Goal: Navigation & Orientation: Find specific page/section

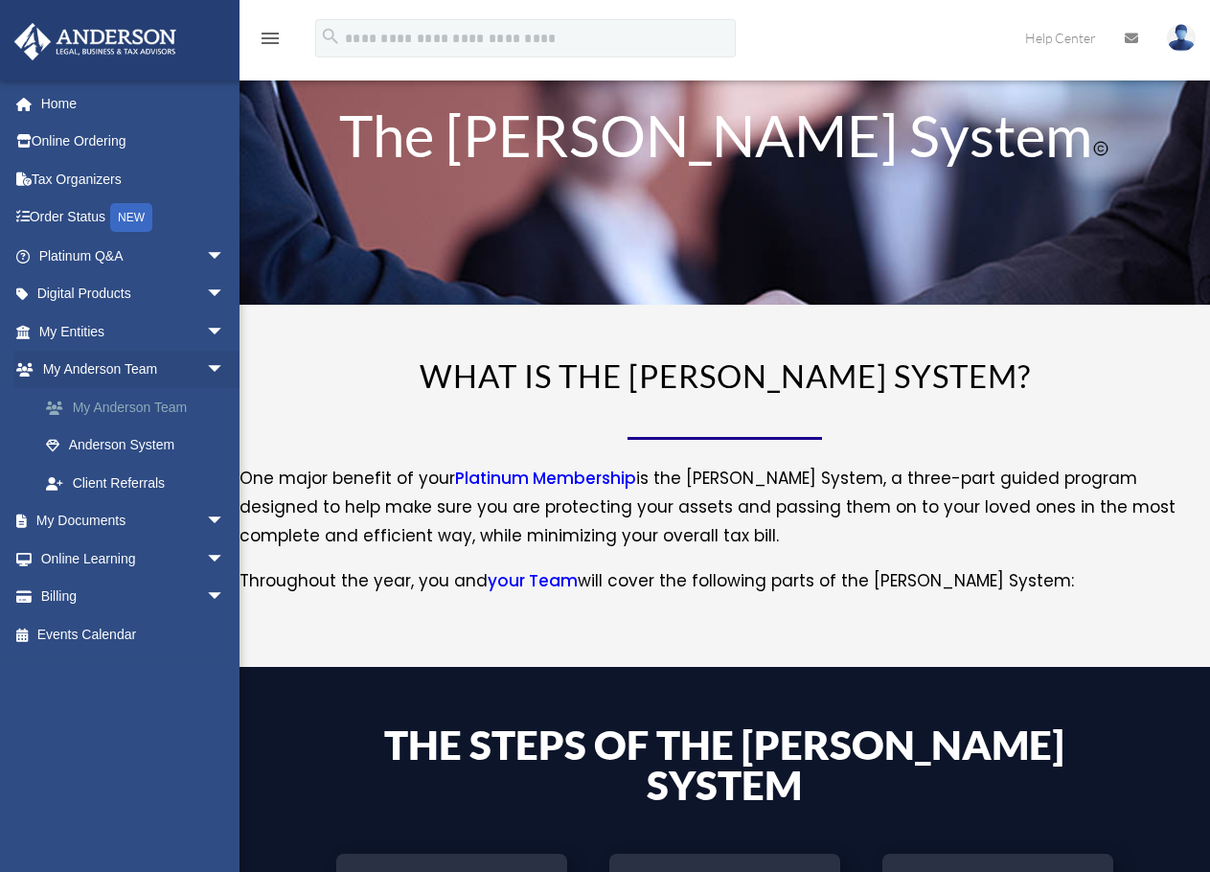
click at [126, 418] on link "My Anderson Team" at bounding box center [140, 407] width 227 height 38
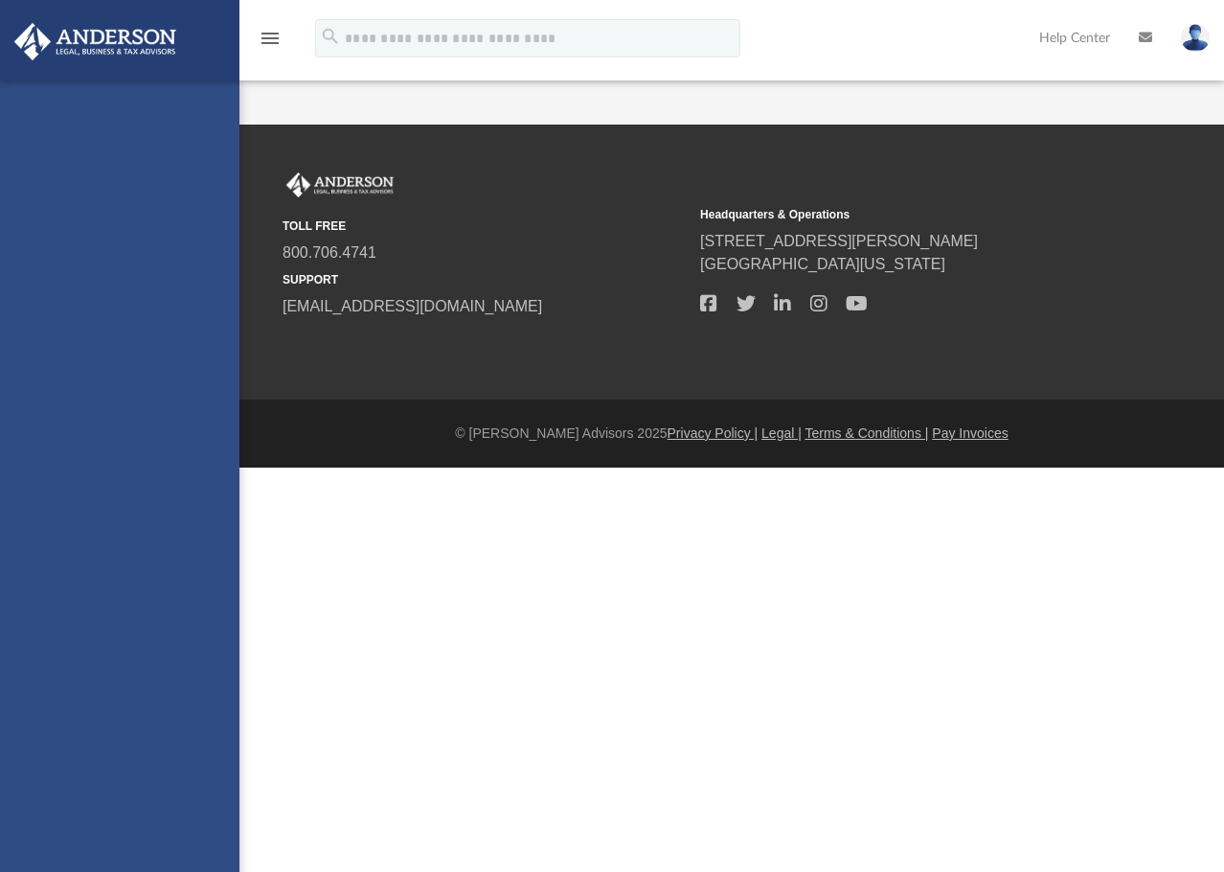
click at [200, 514] on div "craig@kingsgatecapitalgroup.com Sign Out craig@kingsgatecapitalgroup.com Home O…" at bounding box center [119, 516] width 239 height 872
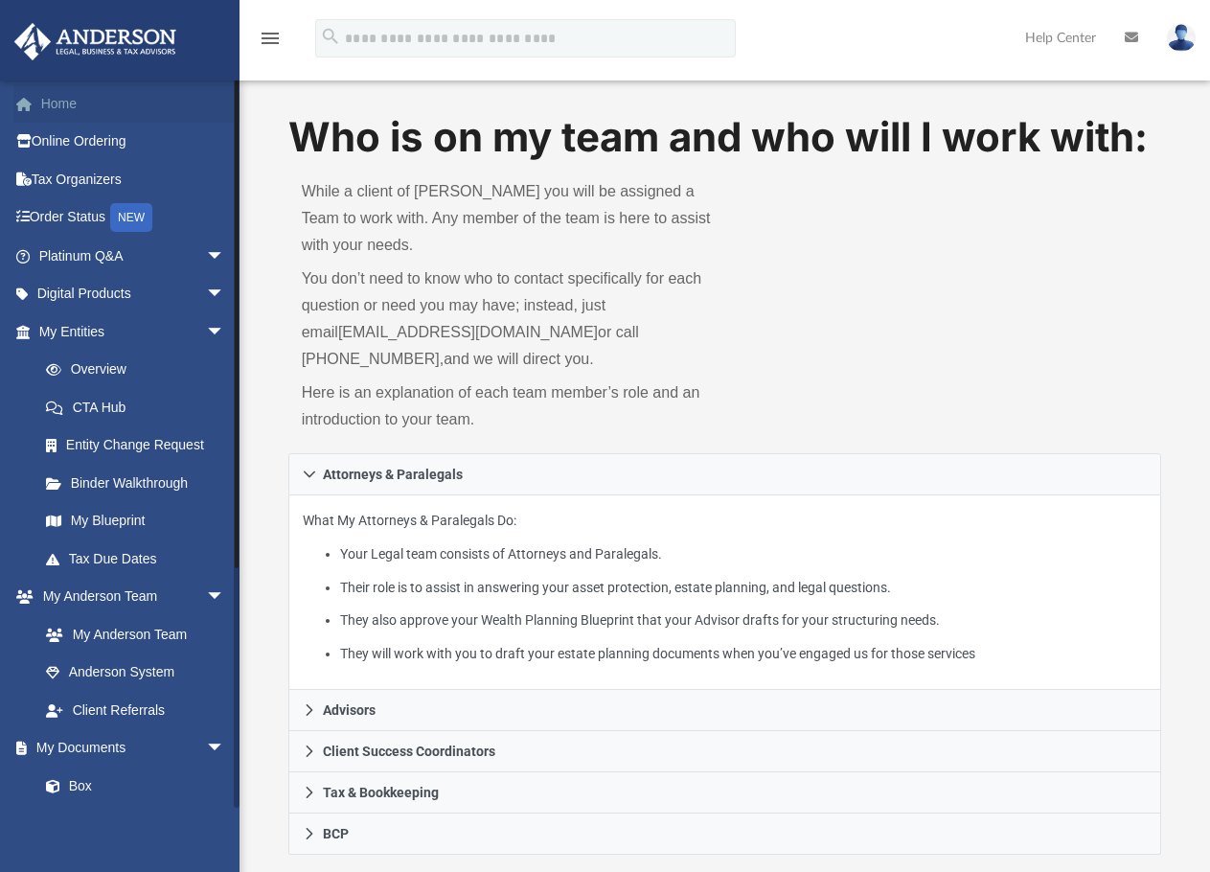
click at [68, 94] on link "Home" at bounding box center [133, 103] width 240 height 38
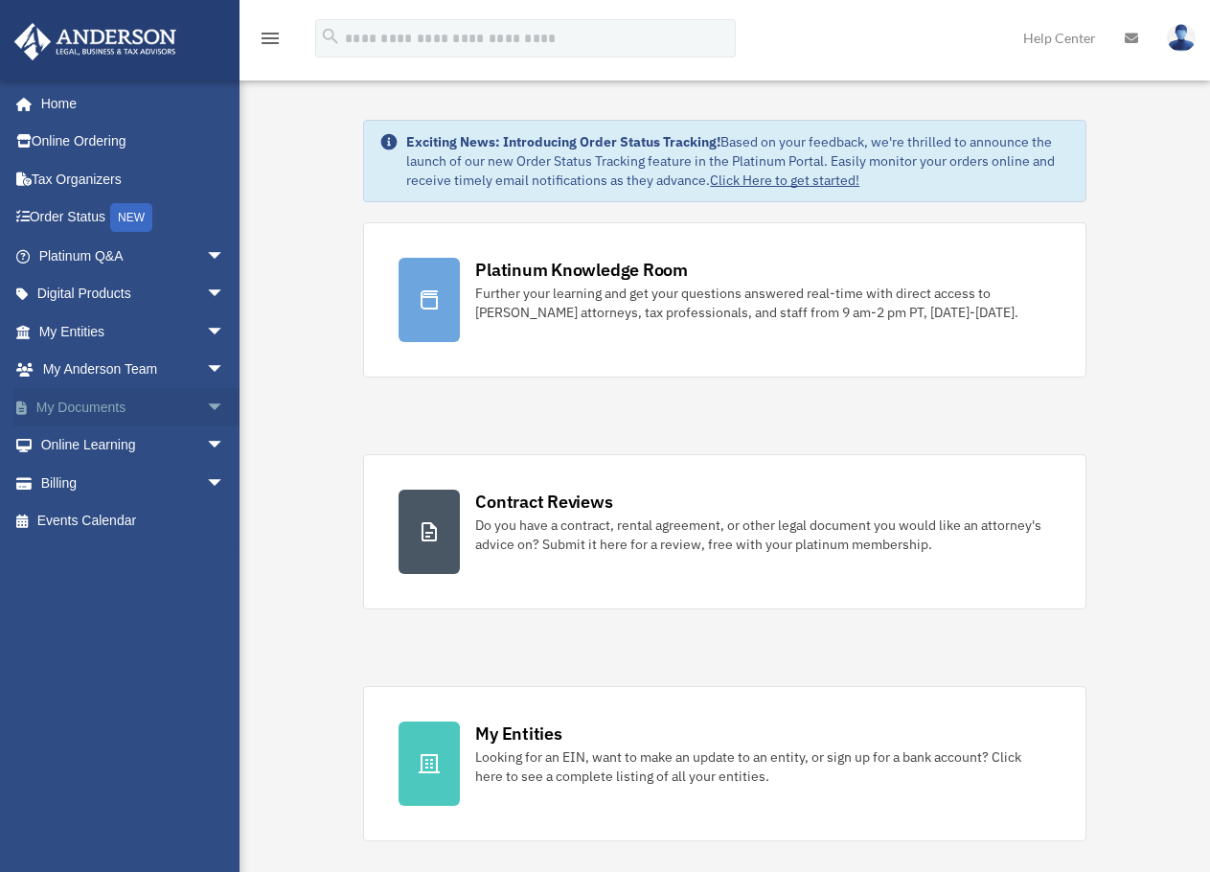
click at [206, 410] on span "arrow_drop_down" at bounding box center [225, 407] width 38 height 39
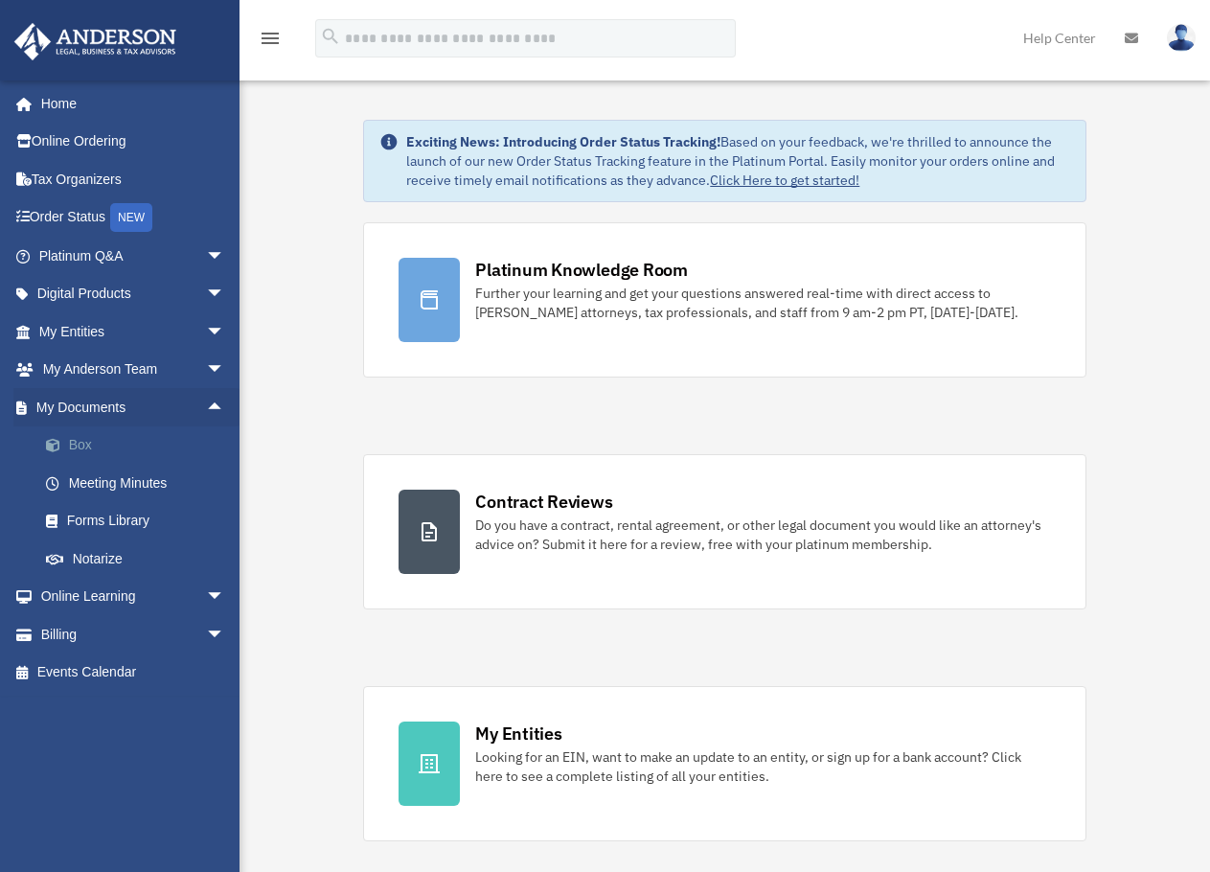
click at [174, 450] on link "Box" at bounding box center [140, 445] width 227 height 38
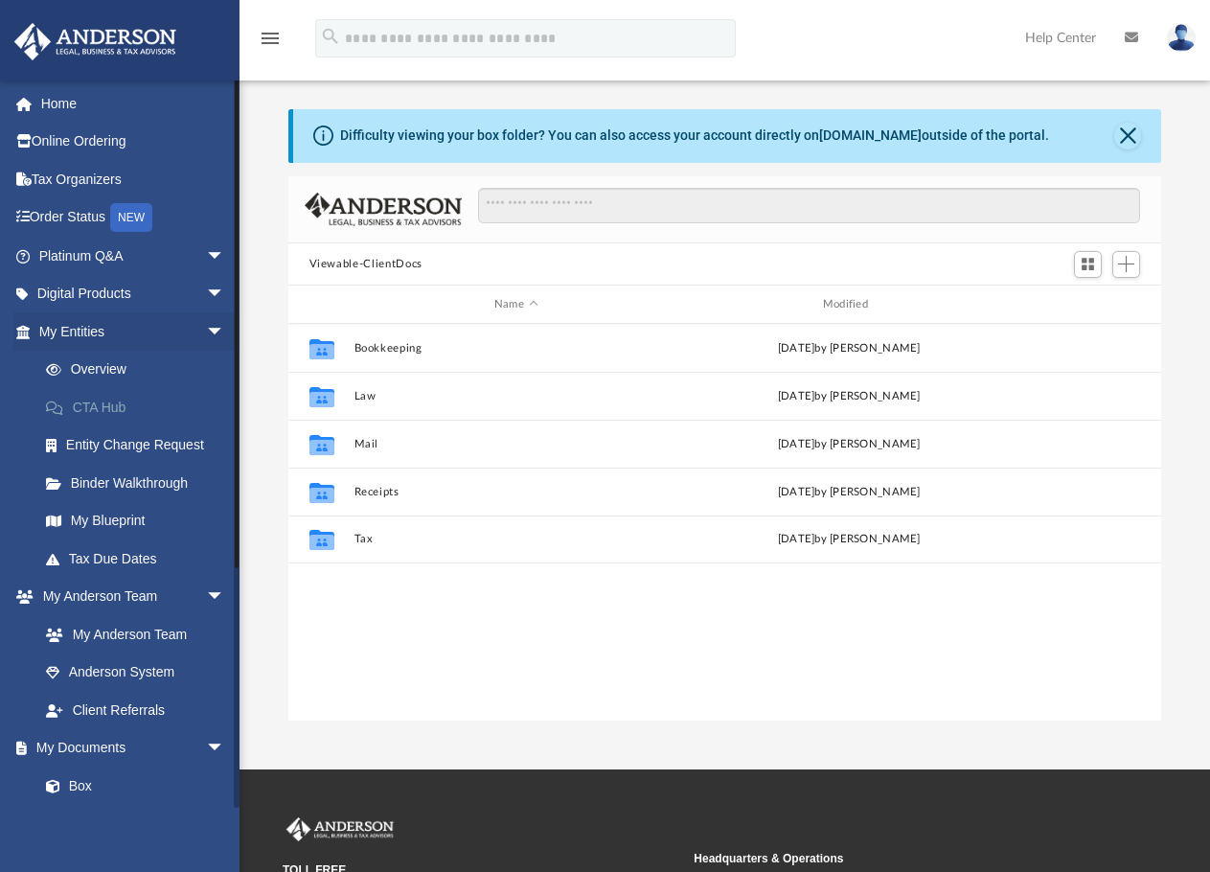
scroll to position [421, 858]
click at [139, 507] on link "My Blueprint" at bounding box center [140, 521] width 227 height 38
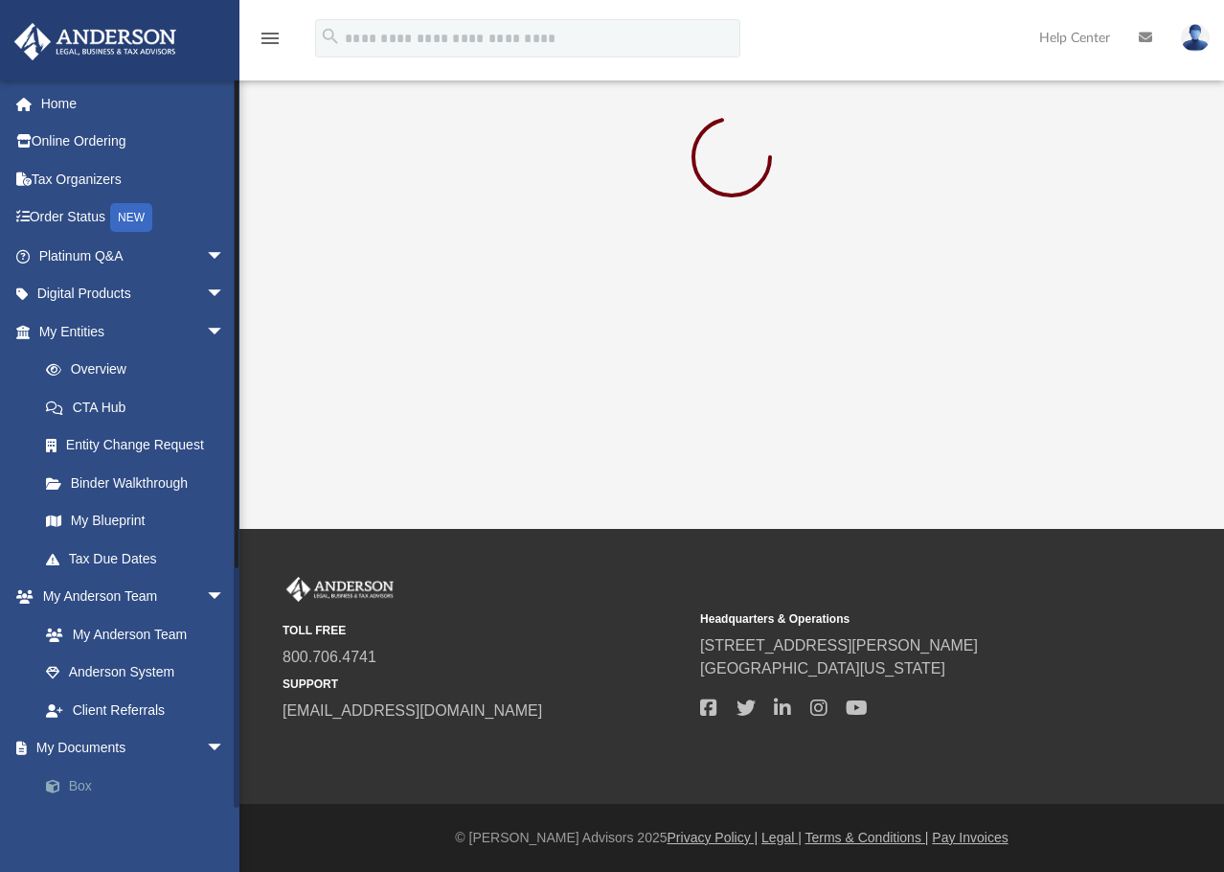
click at [103, 782] on link "Box" at bounding box center [140, 785] width 227 height 38
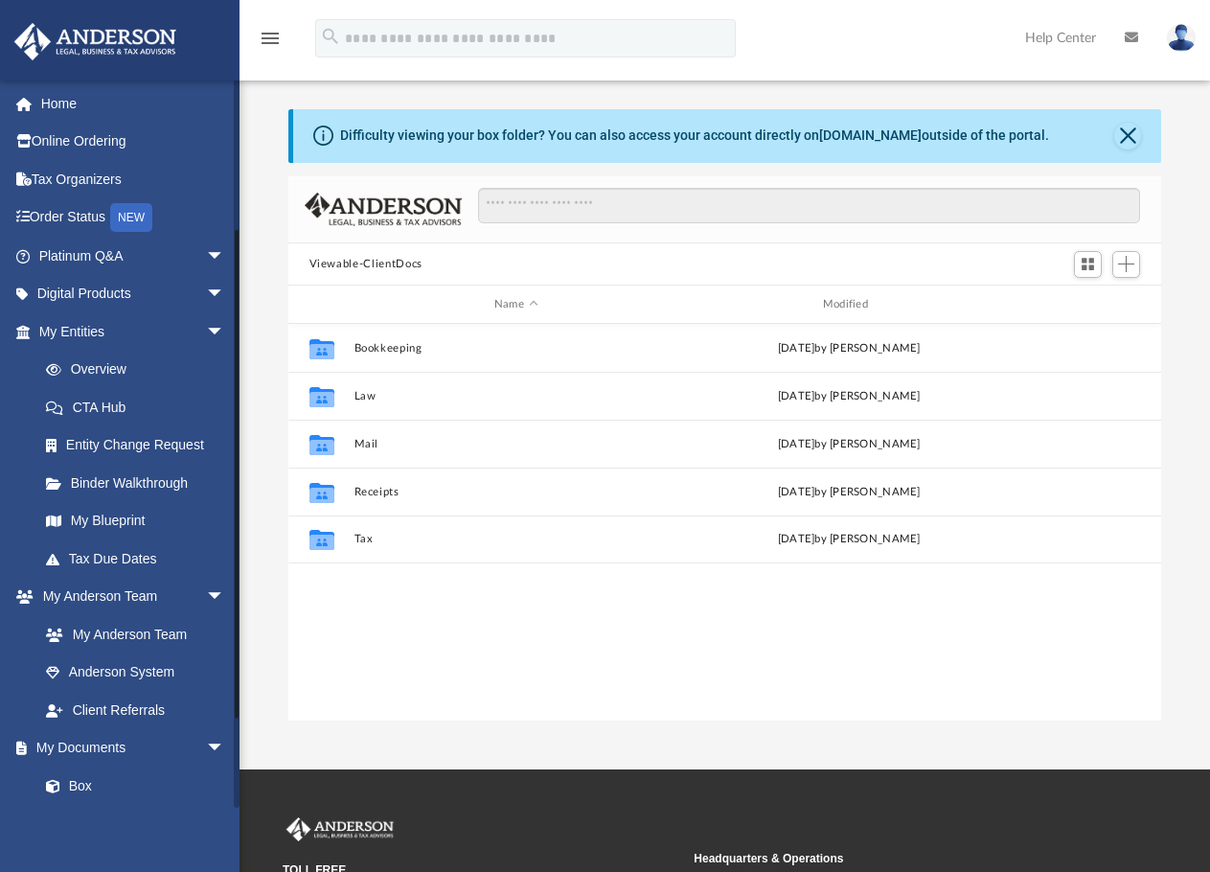
scroll to position [319, 0]
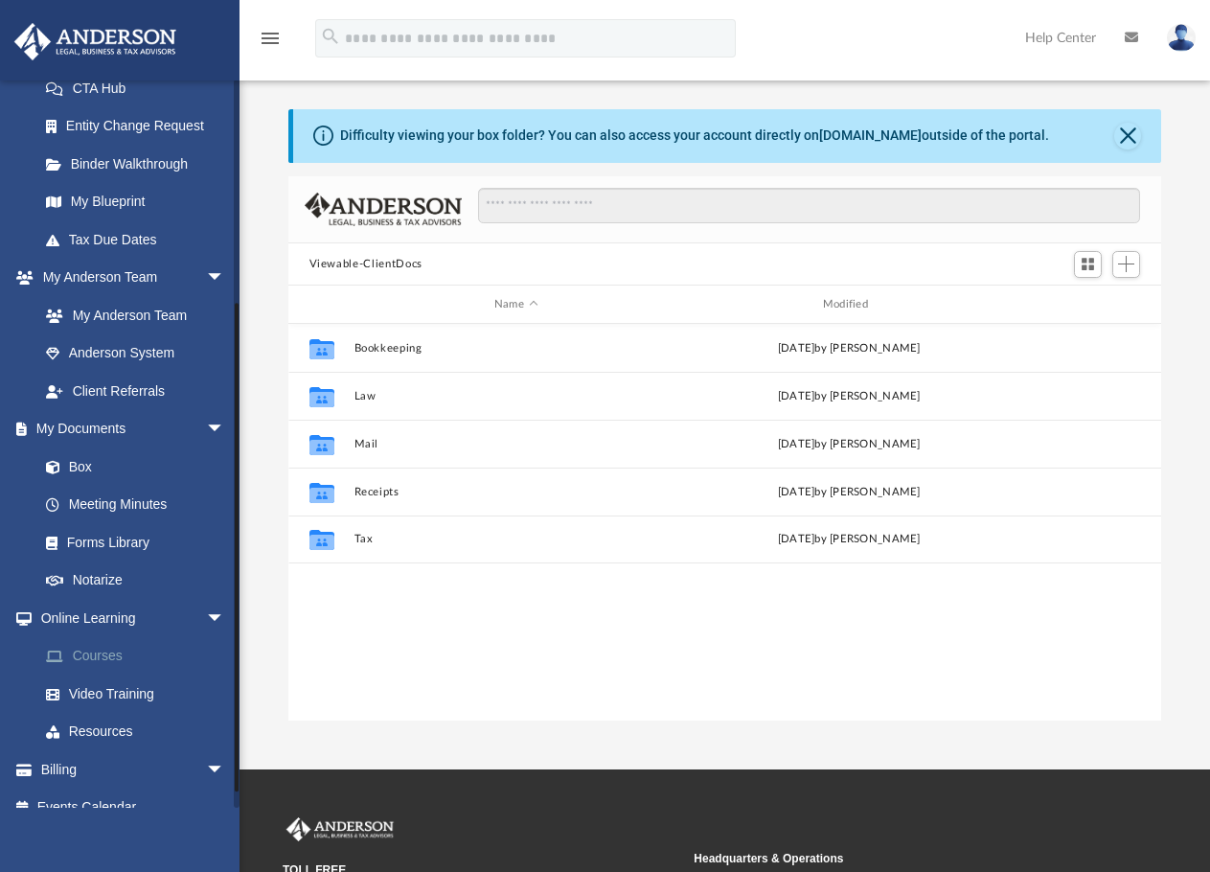
click at [124, 649] on link "Courses" at bounding box center [140, 656] width 227 height 38
click at [102, 669] on link "Courses" at bounding box center [140, 656] width 227 height 38
click at [104, 666] on link "Courses" at bounding box center [140, 656] width 227 height 38
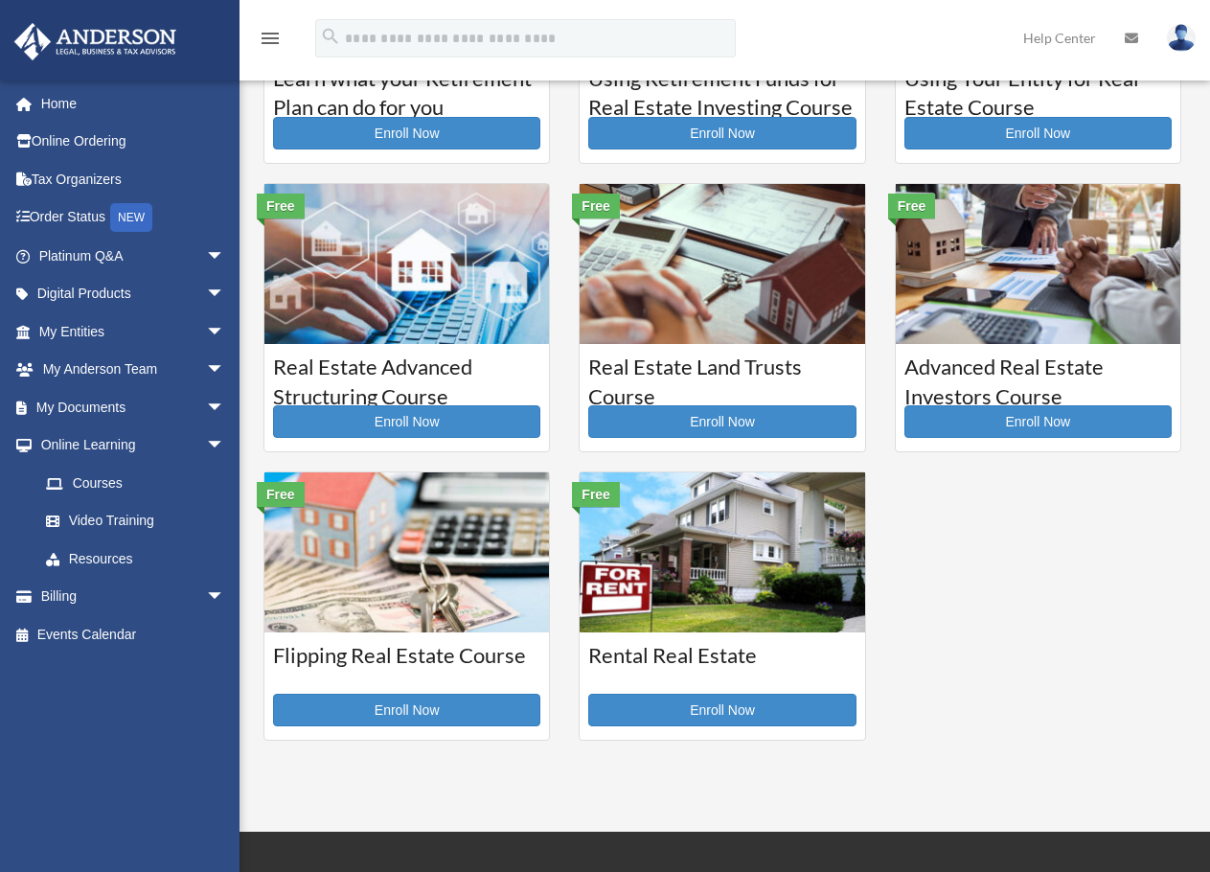
scroll to position [530, 0]
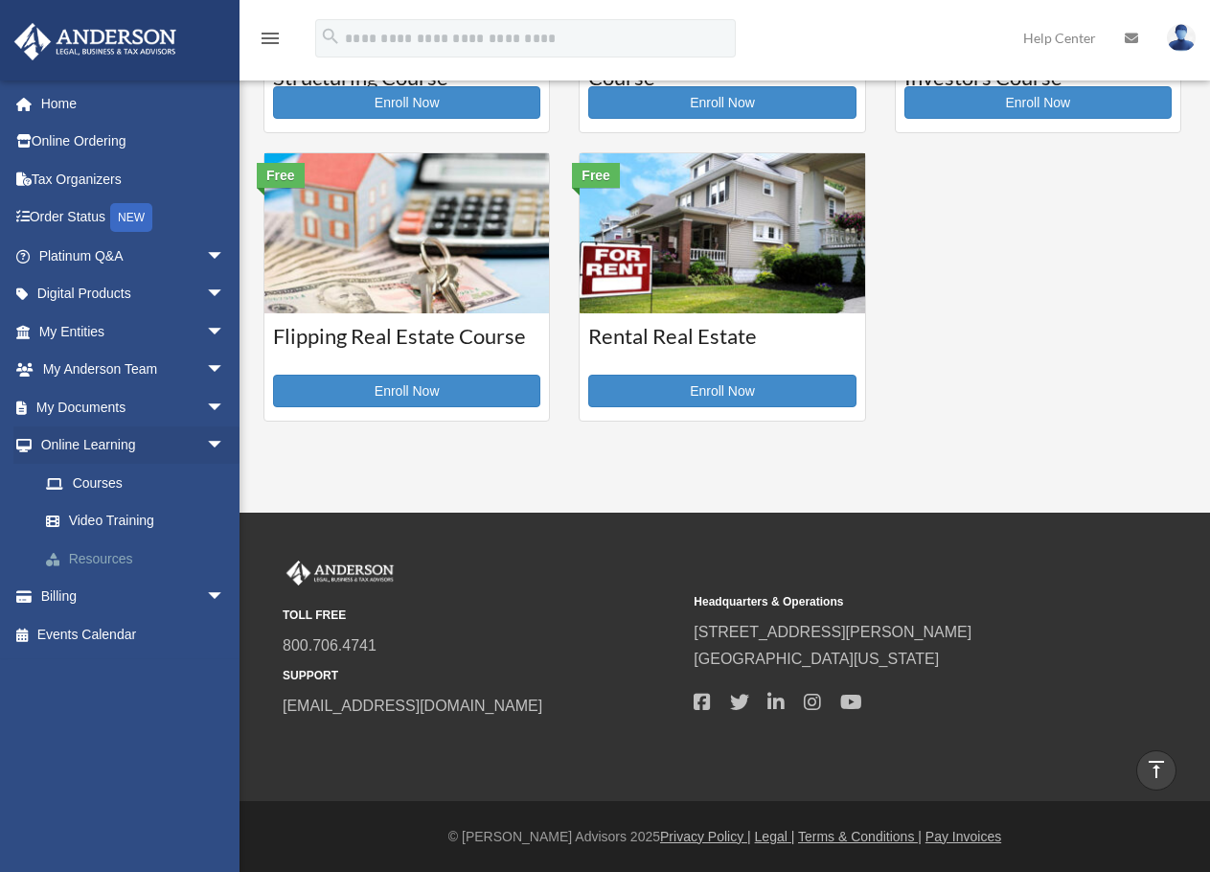
click at [90, 570] on link "Resources" at bounding box center [140, 558] width 227 height 38
click at [92, 566] on link "Resources" at bounding box center [140, 558] width 227 height 38
click at [100, 557] on link "Resources" at bounding box center [140, 558] width 227 height 38
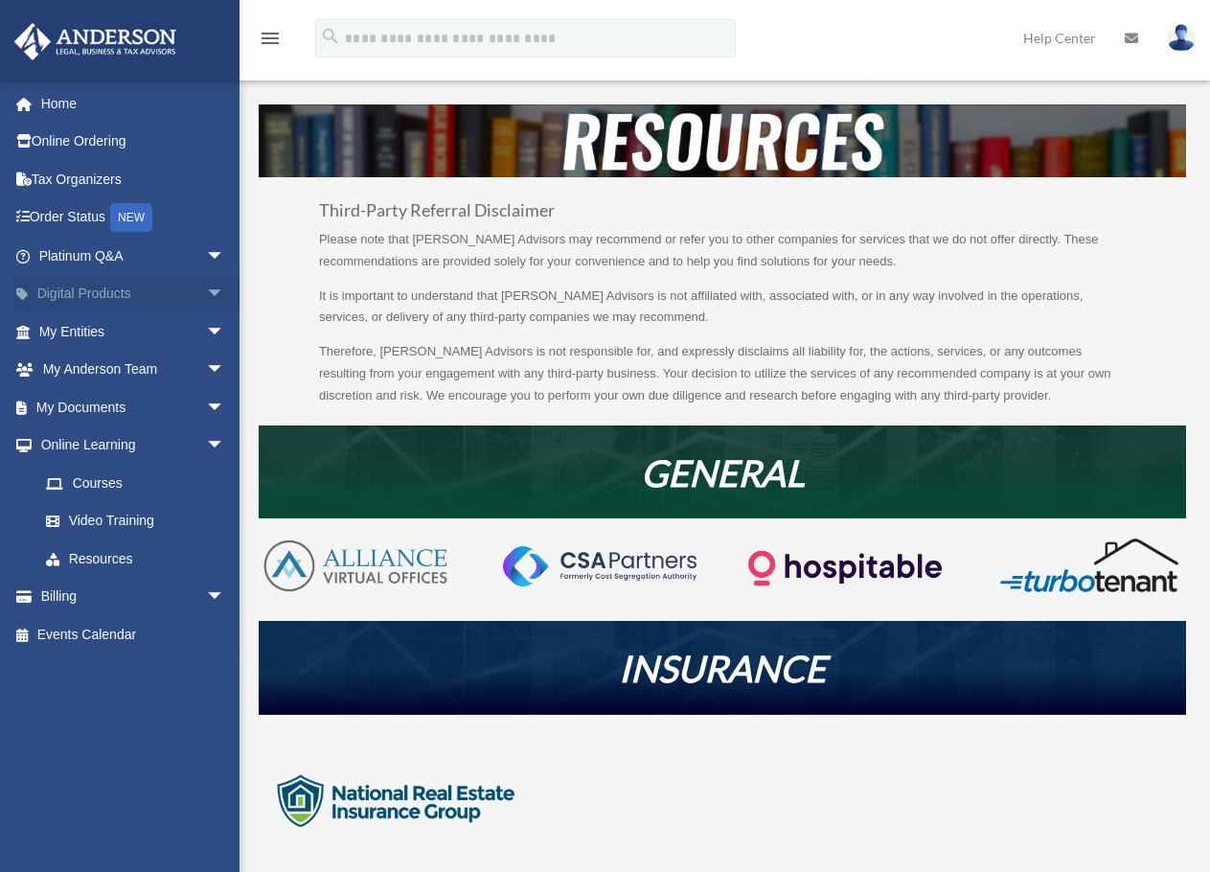
click at [206, 290] on span "arrow_drop_down" at bounding box center [225, 294] width 38 height 39
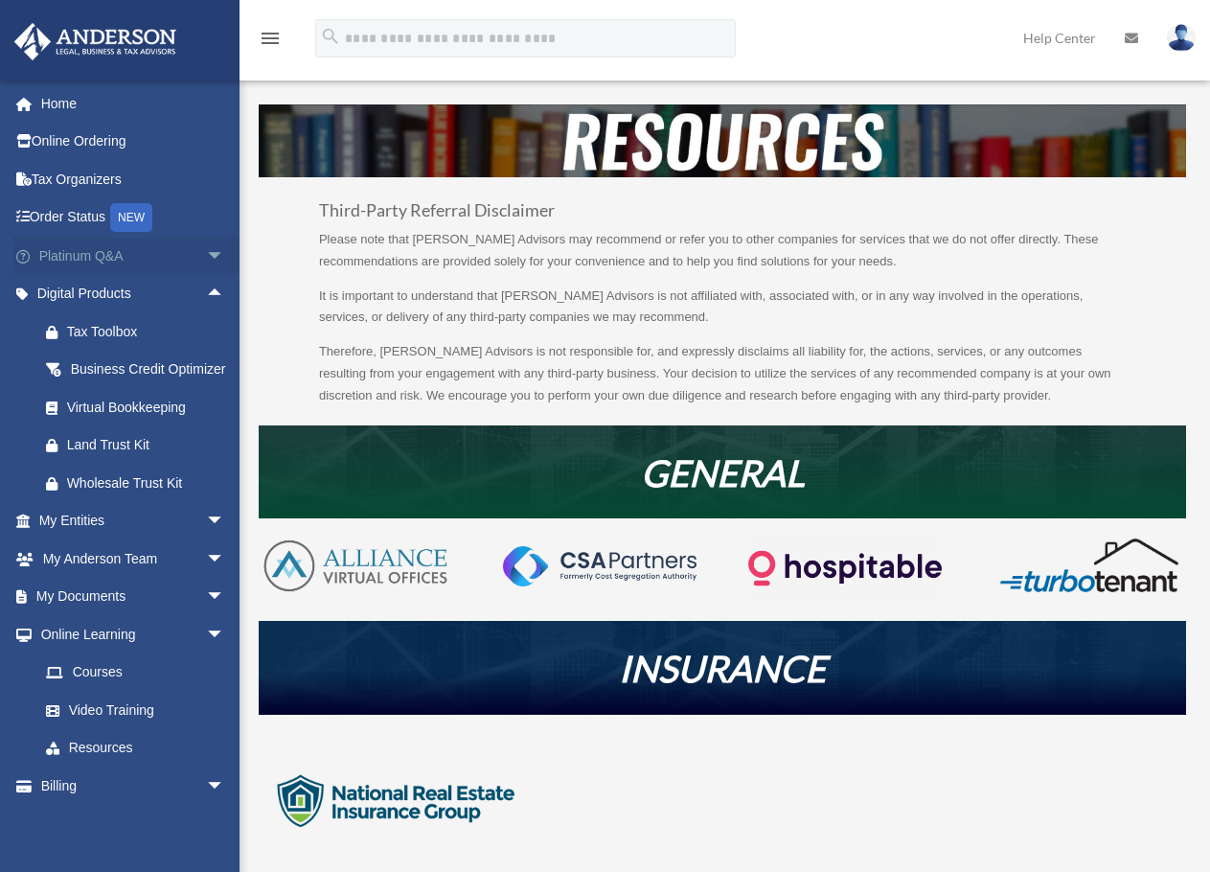
click at [206, 260] on span "arrow_drop_down" at bounding box center [225, 256] width 38 height 39
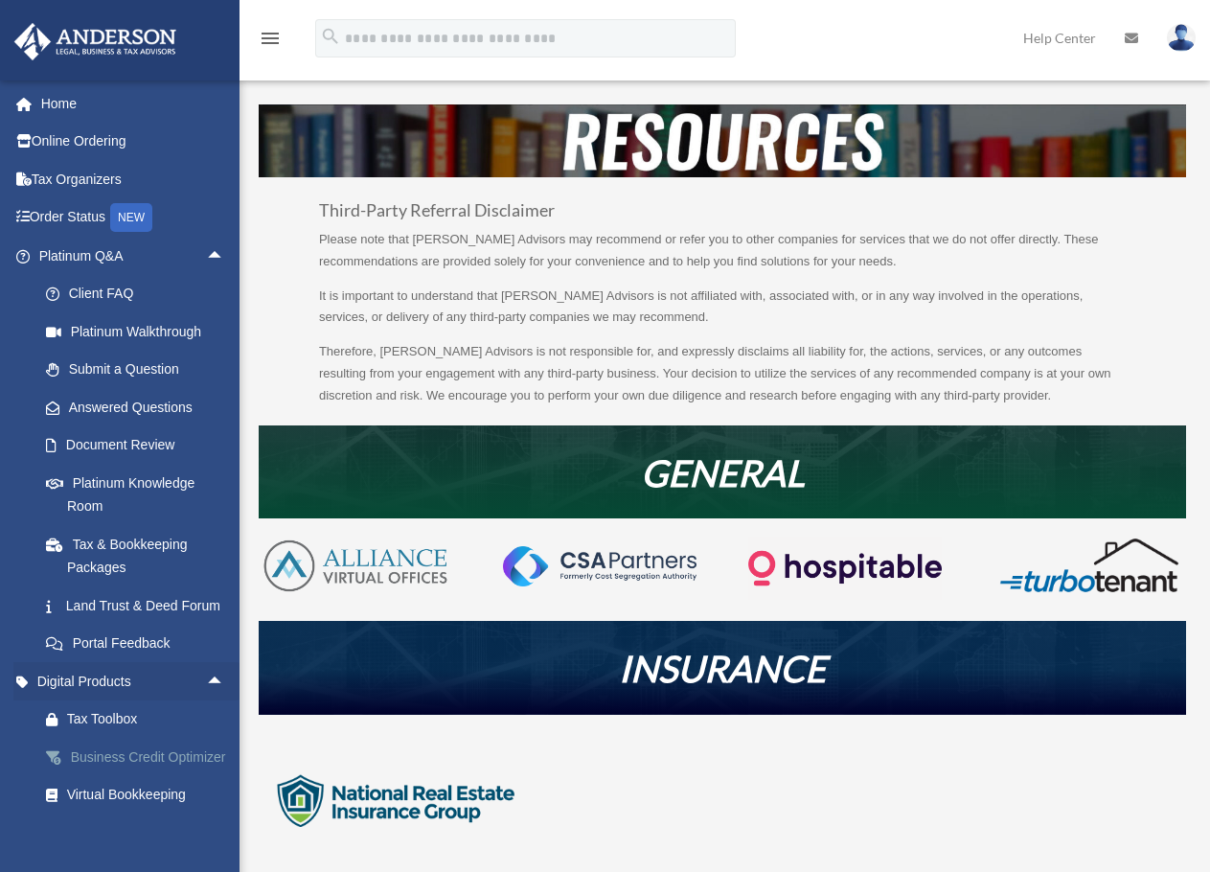
scroll to position [319, 0]
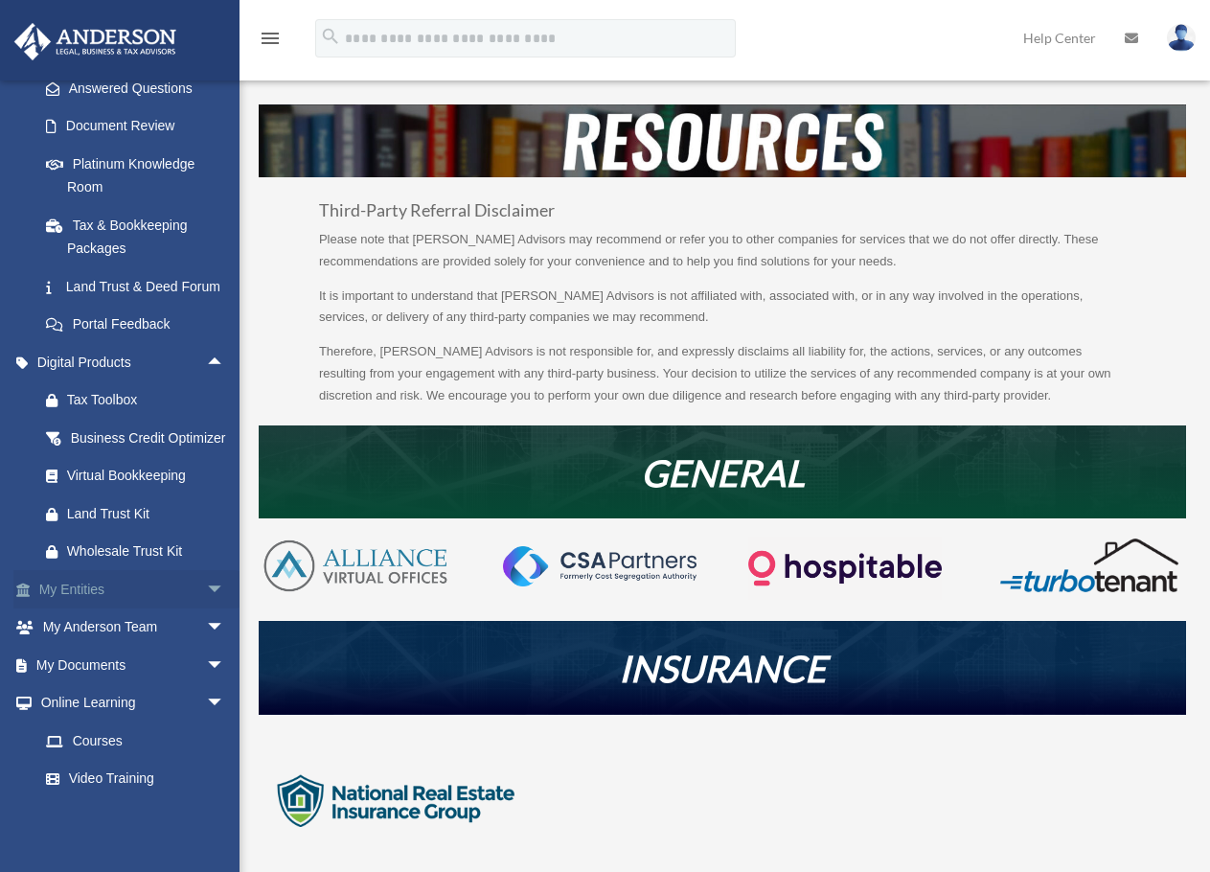
click at [206, 609] on span "arrow_drop_down" at bounding box center [225, 589] width 38 height 39
click at [153, 646] on link "Overview" at bounding box center [140, 627] width 227 height 38
